Goal: Information Seeking & Learning: Check status

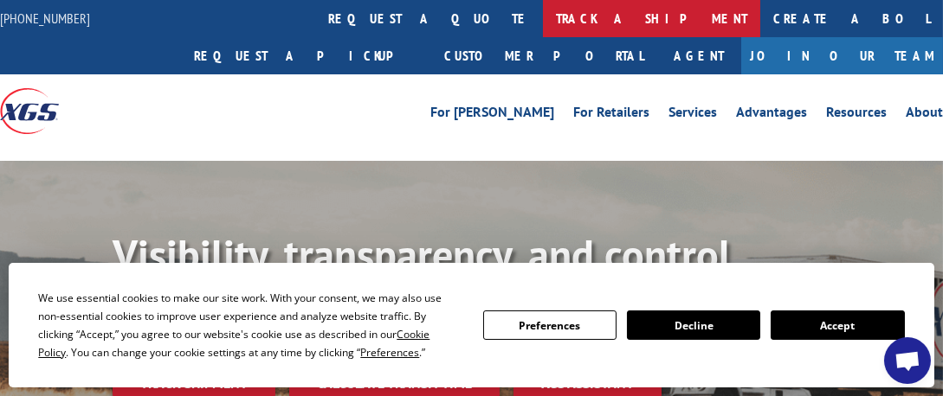
click at [543, 16] on link "track a shipment" at bounding box center [651, 18] width 217 height 37
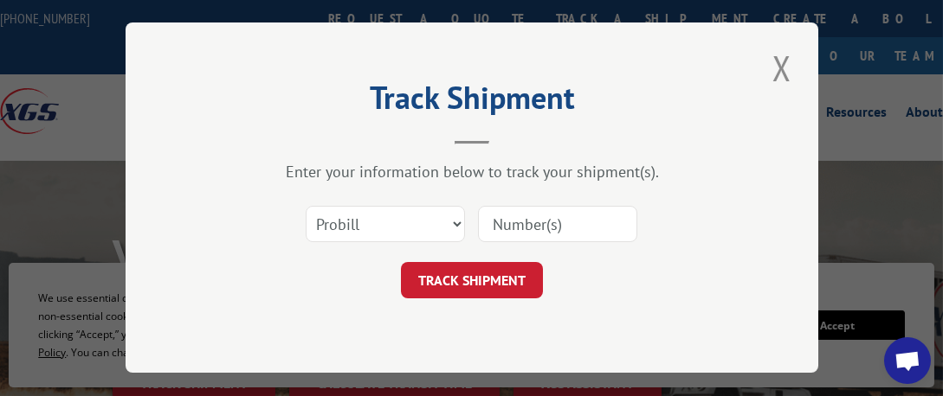
click at [530, 225] on input at bounding box center [557, 225] width 159 height 36
paste input "15340439"
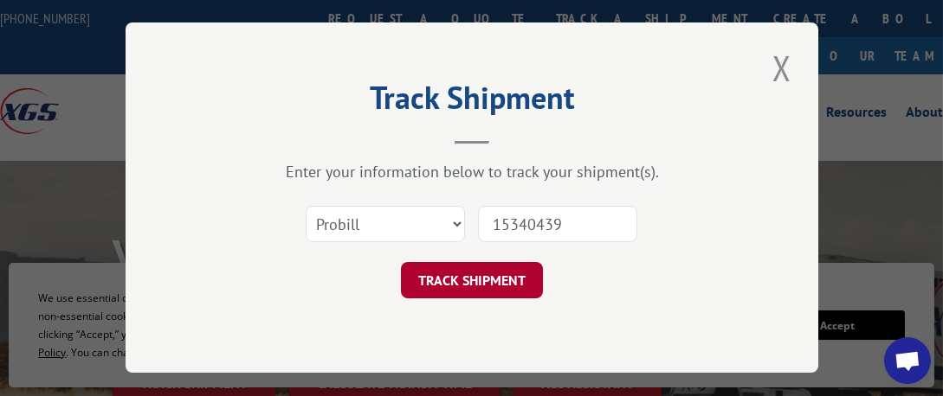
type input "15340439"
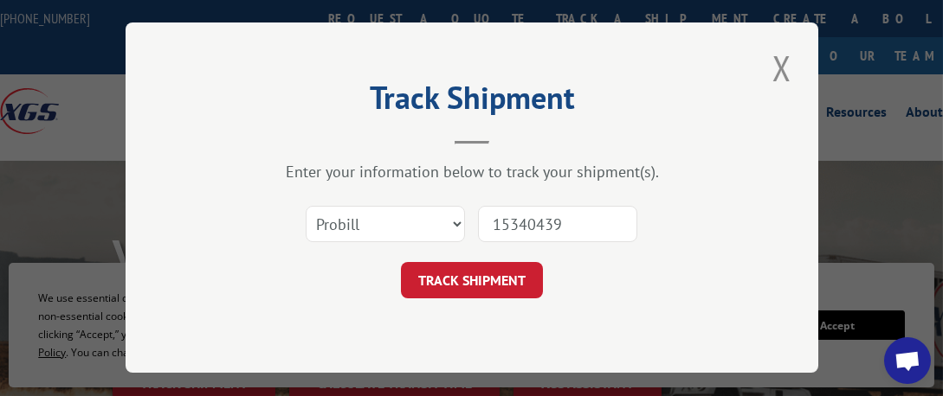
click at [490, 270] on button "TRACK SHIPMENT" at bounding box center [472, 281] width 142 height 36
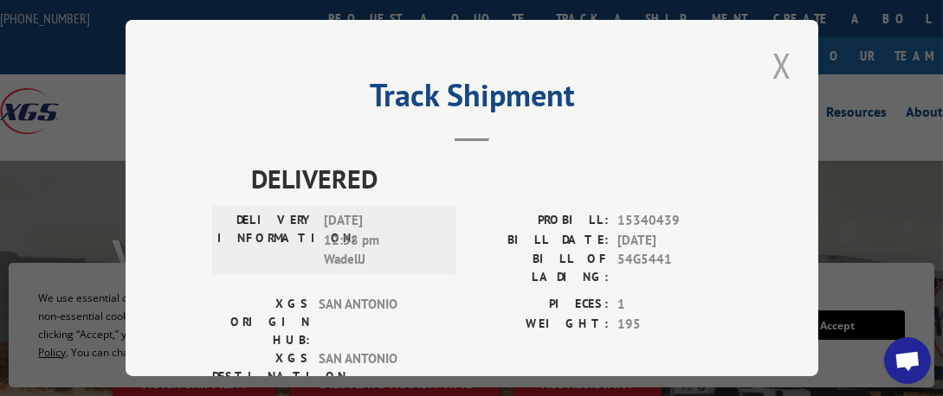
click at [777, 63] on button "Close modal" at bounding box center [781, 66] width 29 height 48
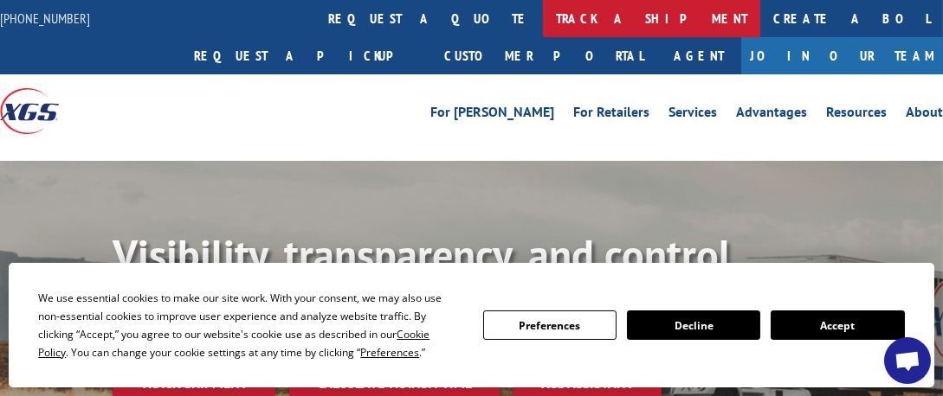
click at [543, 13] on link "track a shipment" at bounding box center [651, 18] width 217 height 37
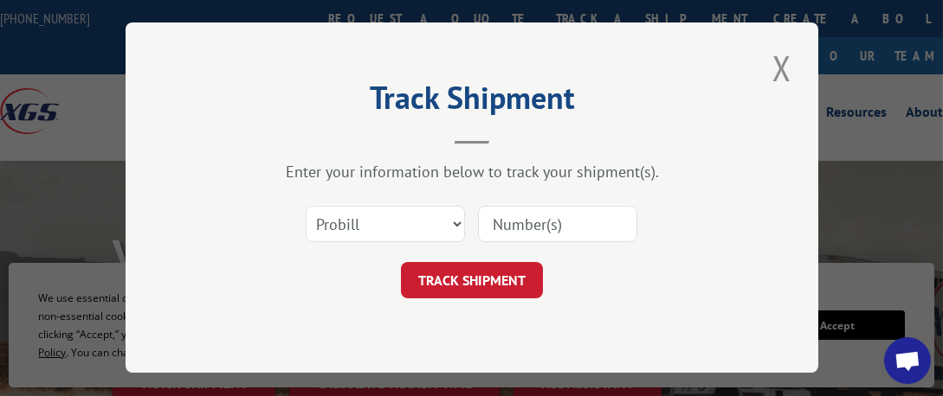
click at [538, 222] on input at bounding box center [557, 225] width 159 height 36
paste input "15340425"
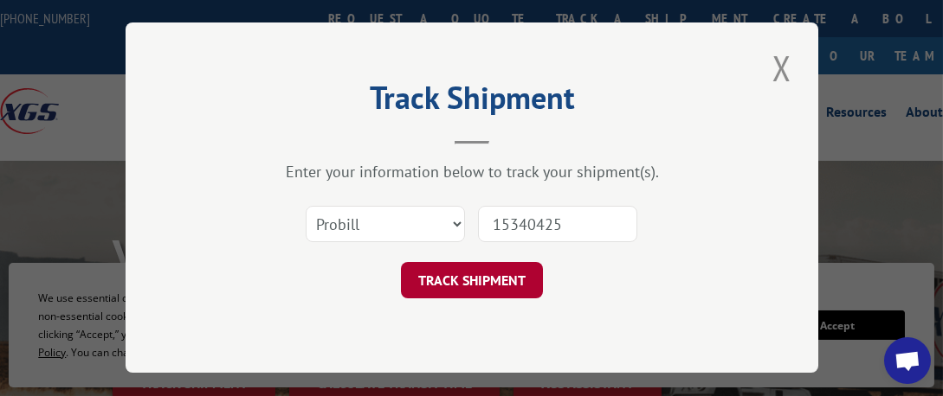
type input "15340425"
click at [505, 275] on button "TRACK SHIPMENT" at bounding box center [472, 281] width 142 height 36
